Goal: Task Accomplishment & Management: Complete application form

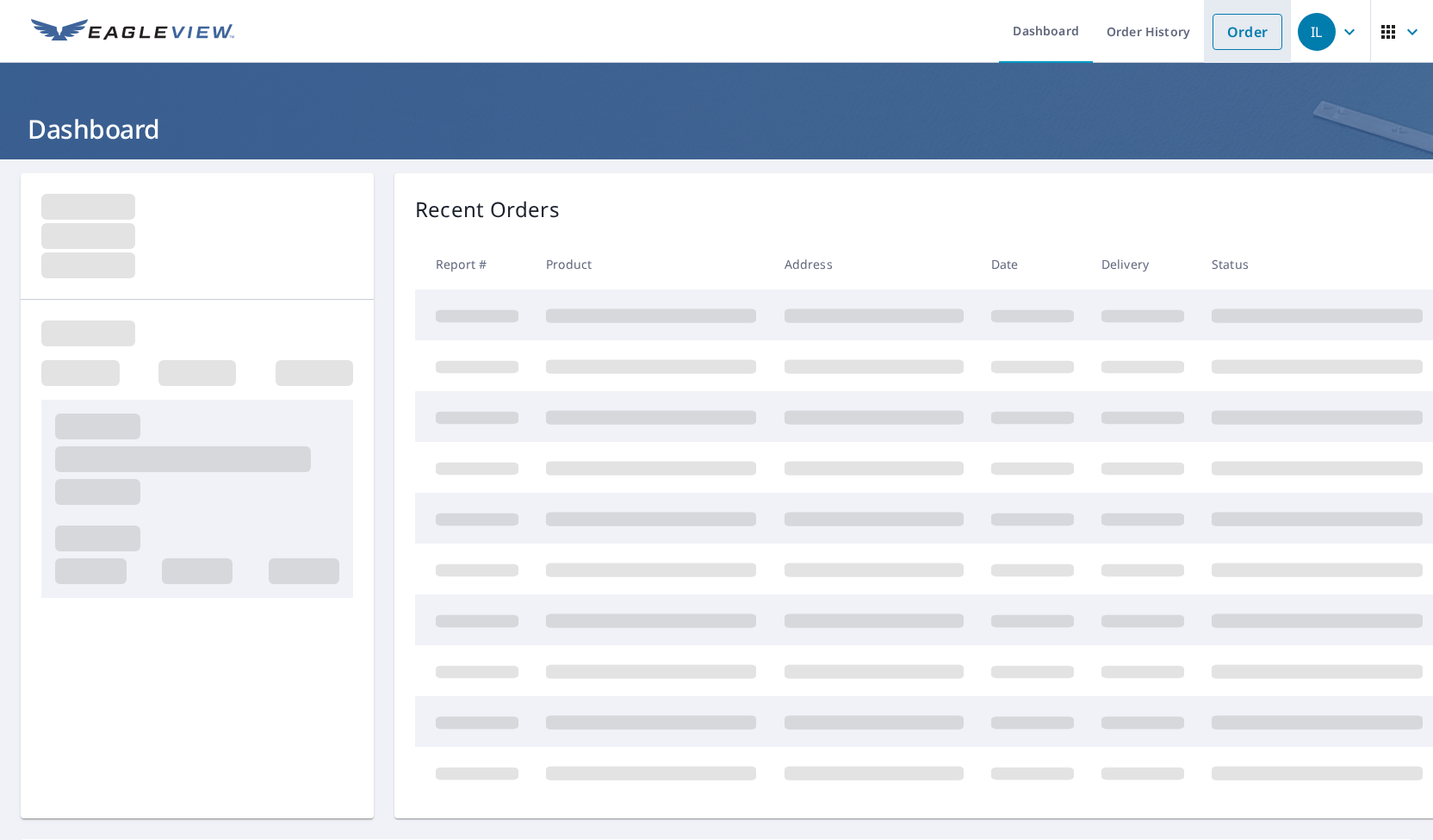
click at [1230, 36] on link "Order" at bounding box center [1248, 31] width 70 height 36
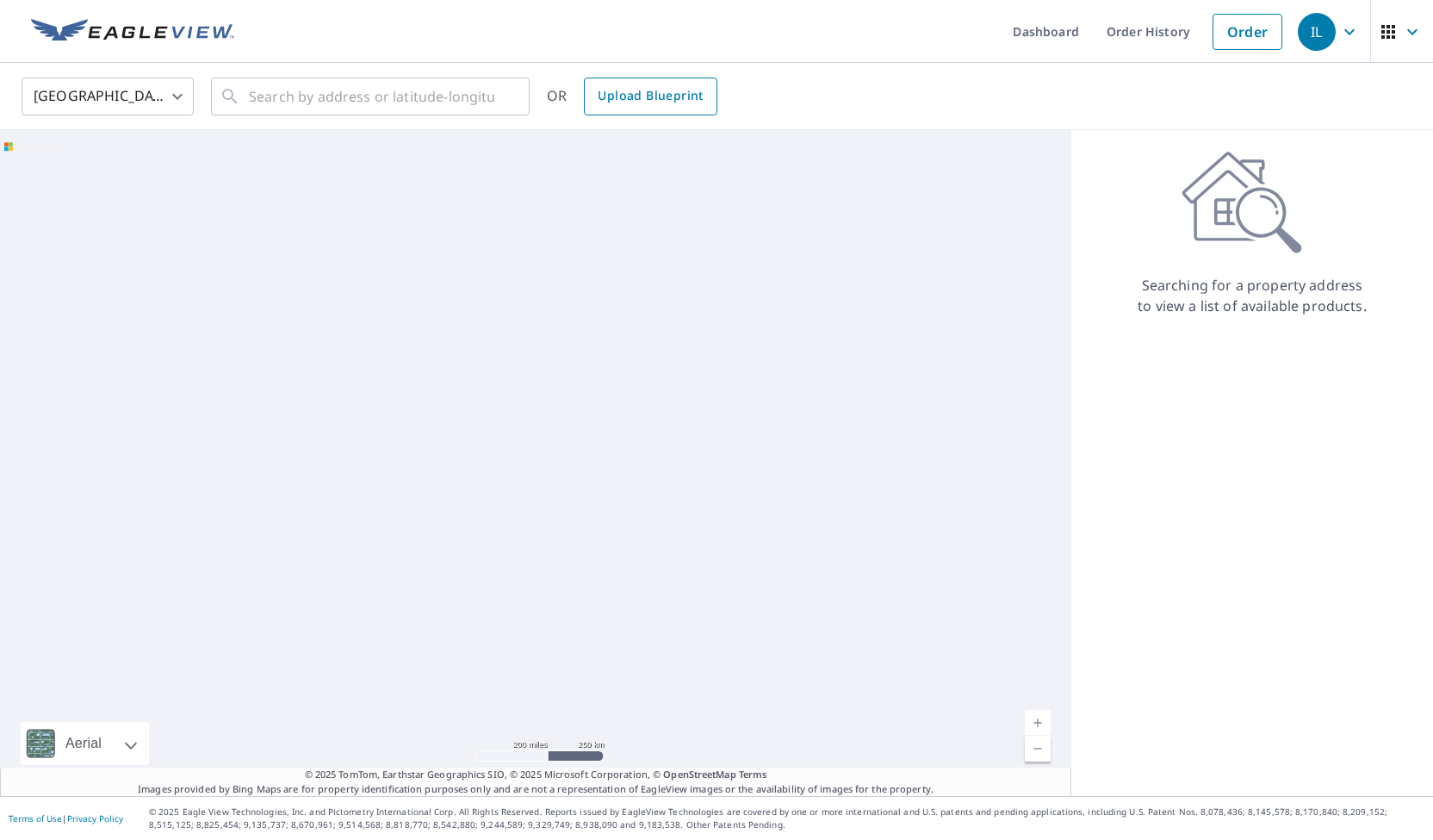
click at [603, 99] on span "Upload Blueprint" at bounding box center [650, 96] width 105 height 21
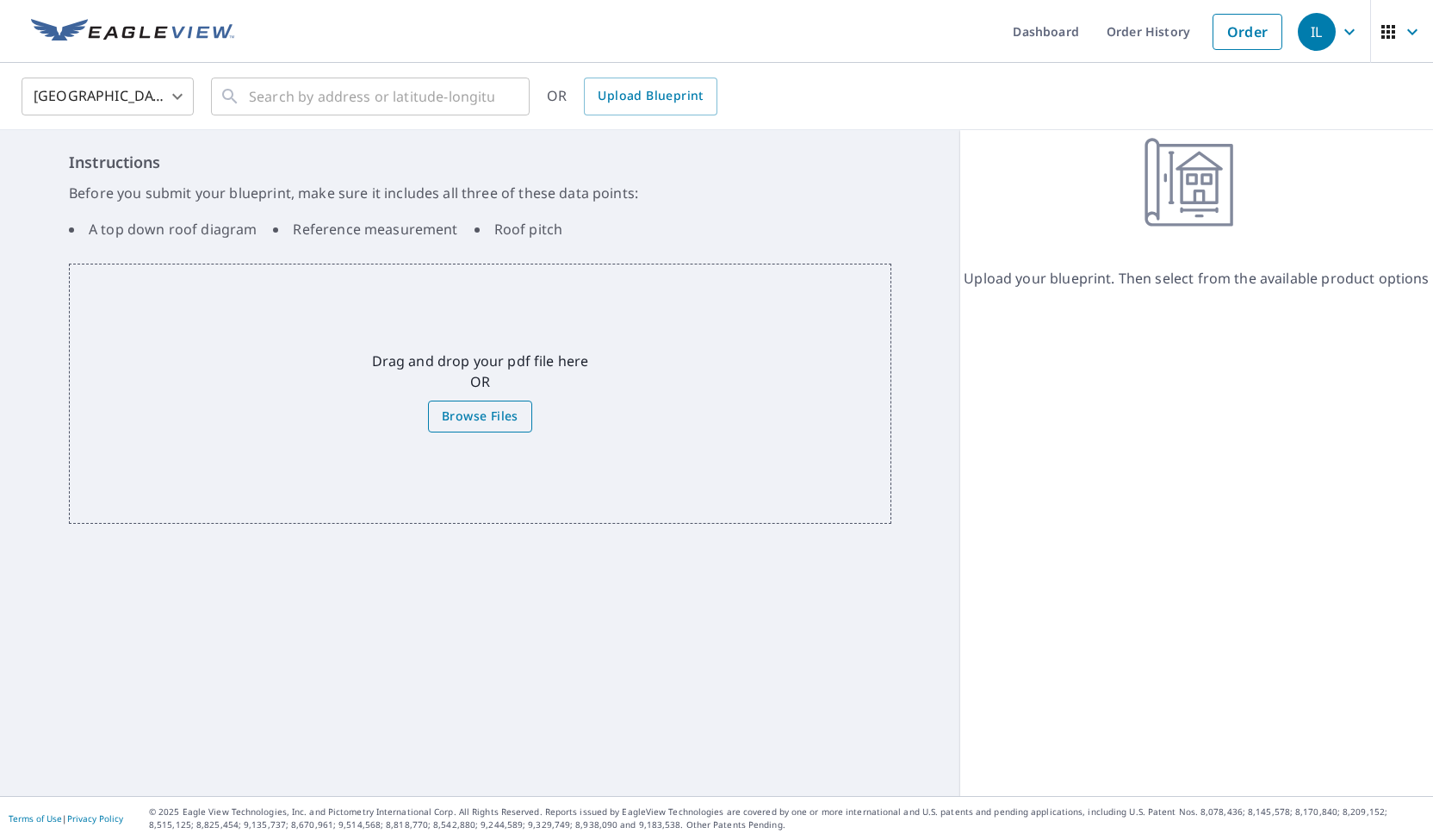
click at [461, 418] on span "Browse Files" at bounding box center [480, 416] width 77 height 21
click at [0, 0] on input "Browse Files" at bounding box center [0, 0] width 0 height 0
click at [614, 104] on span "Upload Blueprint" at bounding box center [650, 96] width 105 height 21
click at [634, 99] on span "Upload Blueprint" at bounding box center [650, 96] width 105 height 21
click at [480, 409] on span "Browse Files" at bounding box center [480, 416] width 77 height 21
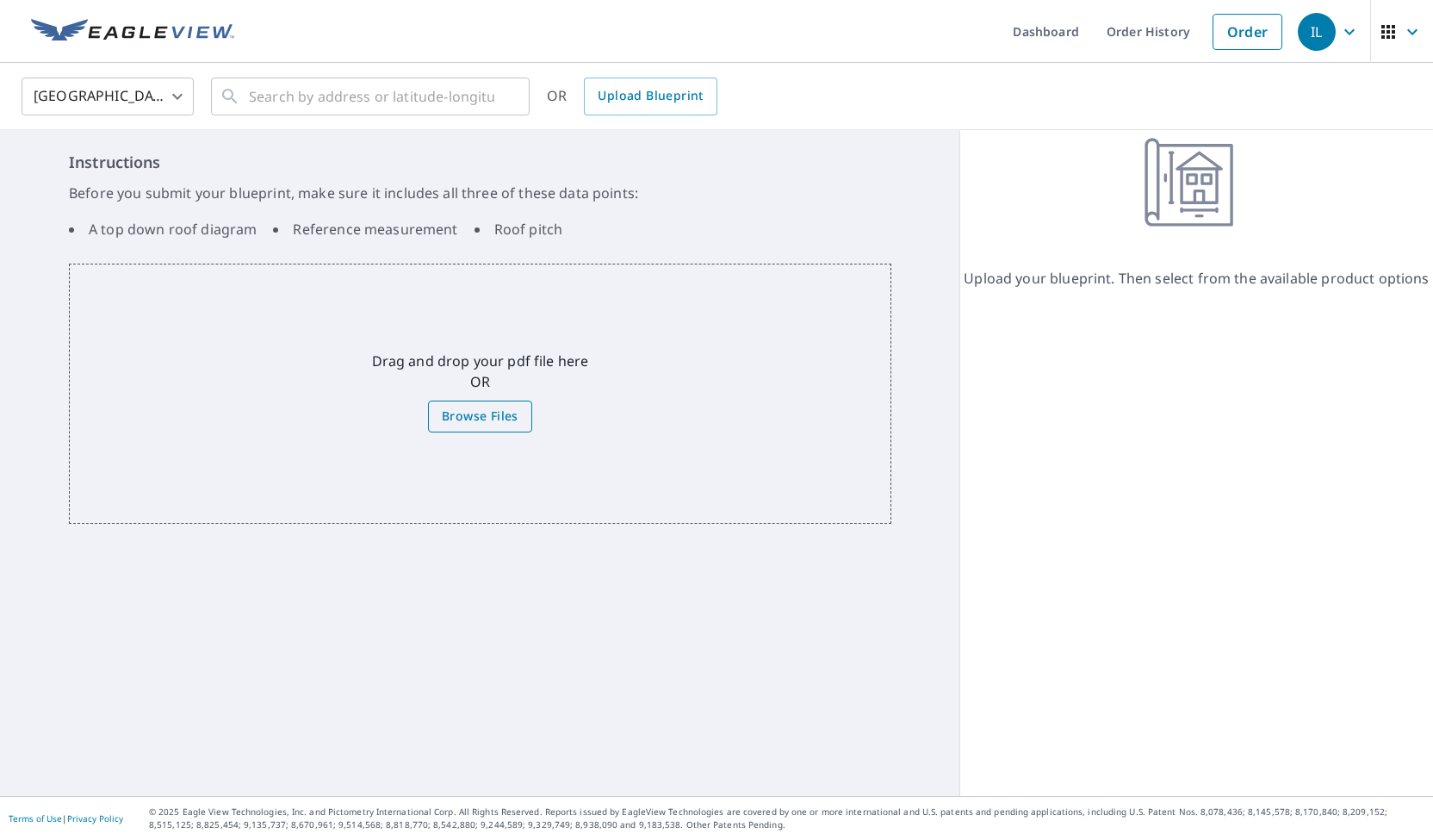
click at [0, 0] on input "Browse Files" at bounding box center [0, 0] width 0 height 0
click at [481, 412] on span "Browse Files" at bounding box center [480, 416] width 77 height 21
click at [0, 0] on input "Browse Files" at bounding box center [0, 0] width 0 height 0
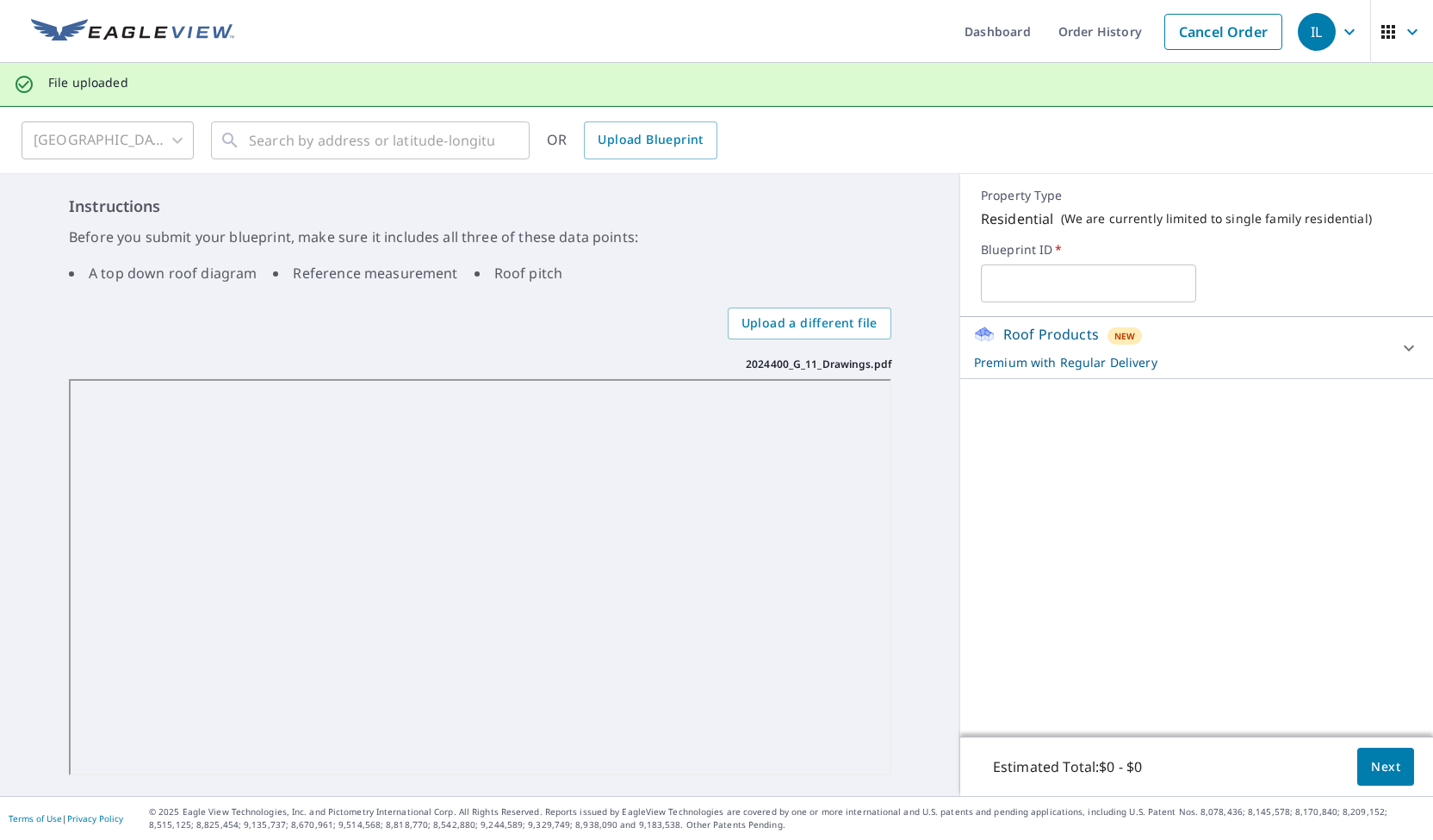
click at [1019, 283] on input "text" at bounding box center [1089, 283] width 216 height 48
type input "Cottage Roof for Department of Social Services"
click at [1357, 770] on button "Next" at bounding box center [1385, 767] width 57 height 39
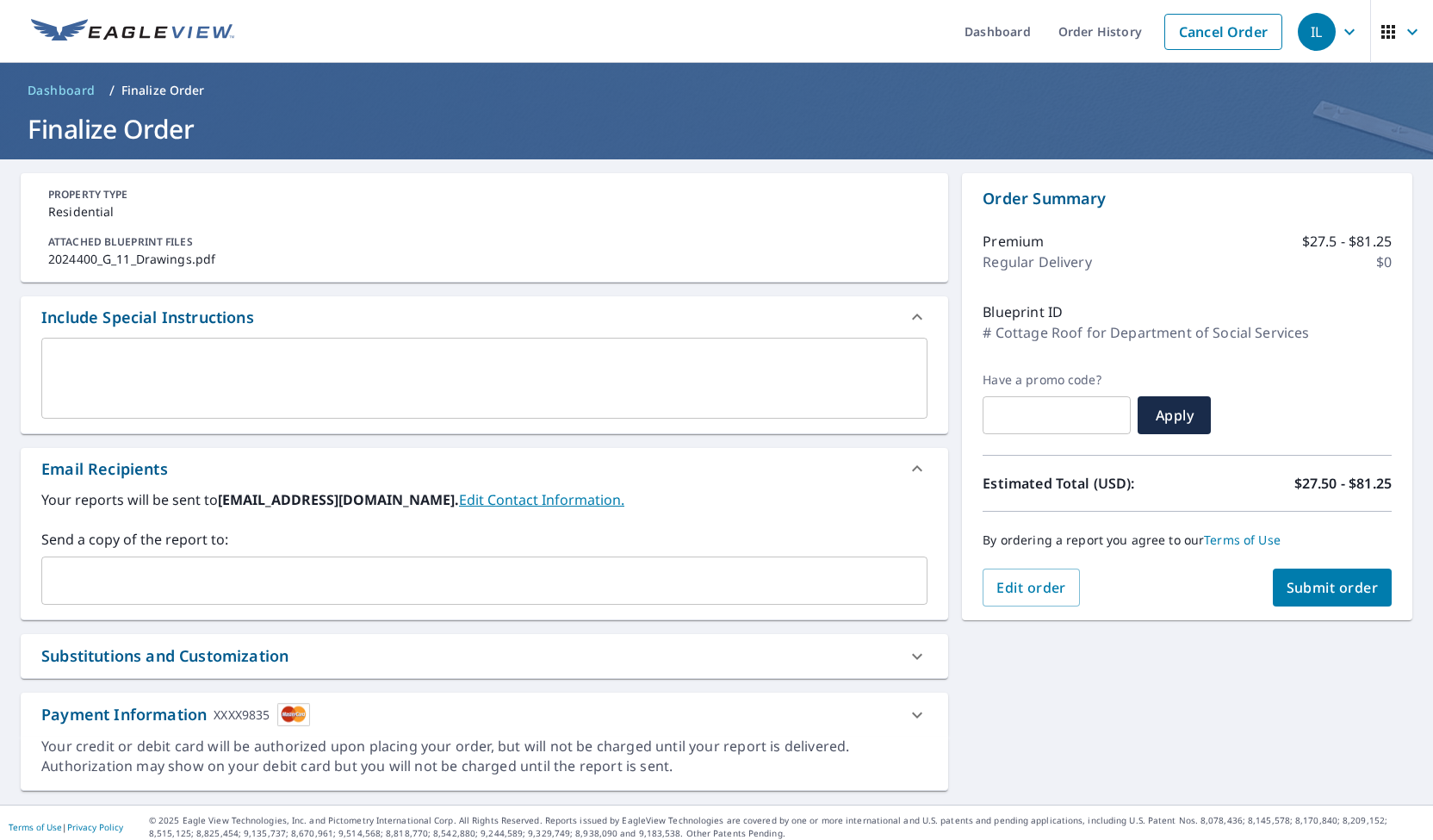
click at [193, 579] on input "text" at bounding box center [472, 581] width 845 height 33
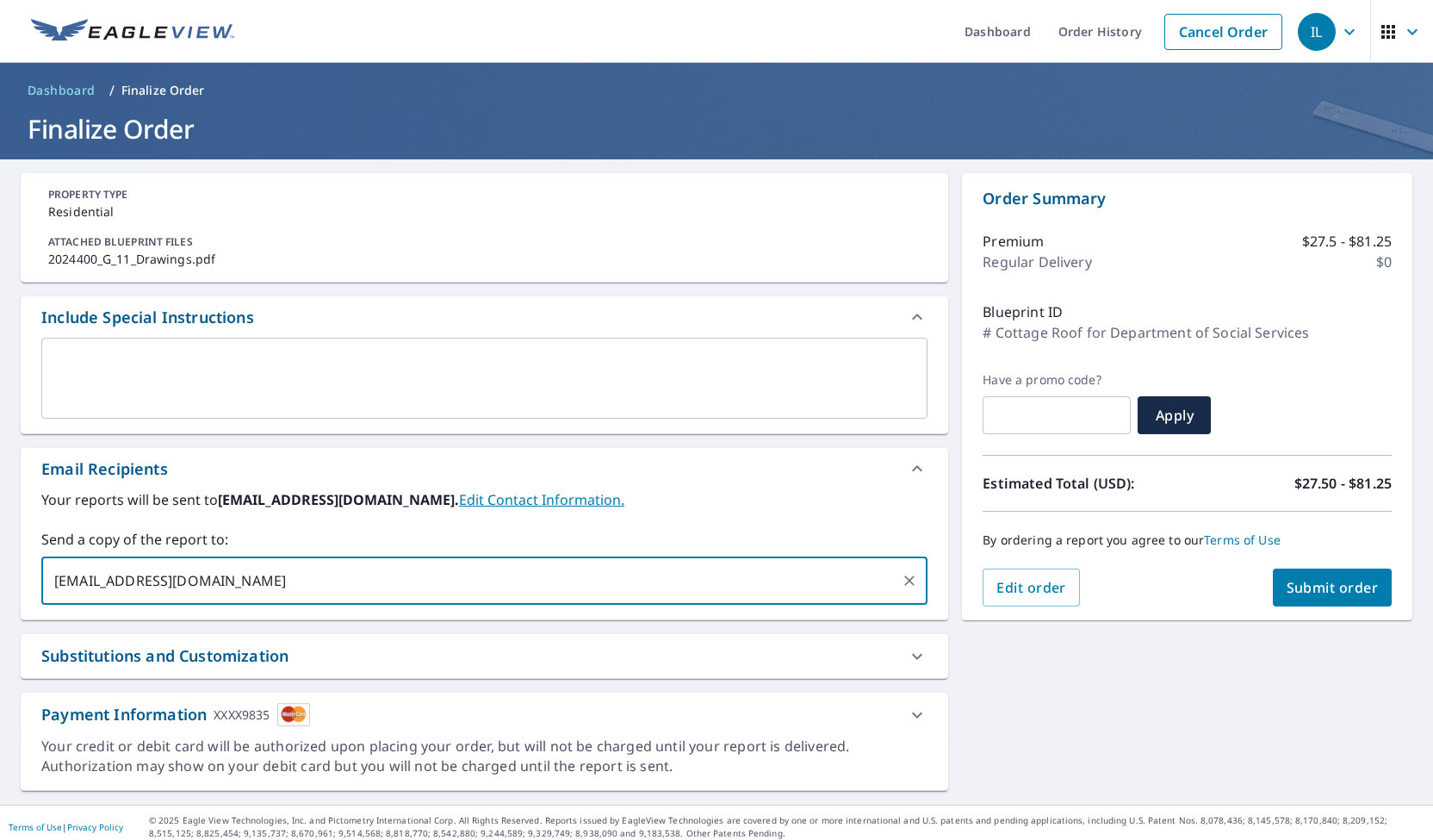
type input "[EMAIL_ADDRESS][DOMAIN_NAME]"
click at [1323, 596] on span "Submit order" at bounding box center [1333, 588] width 92 height 19
